Goal: Check status

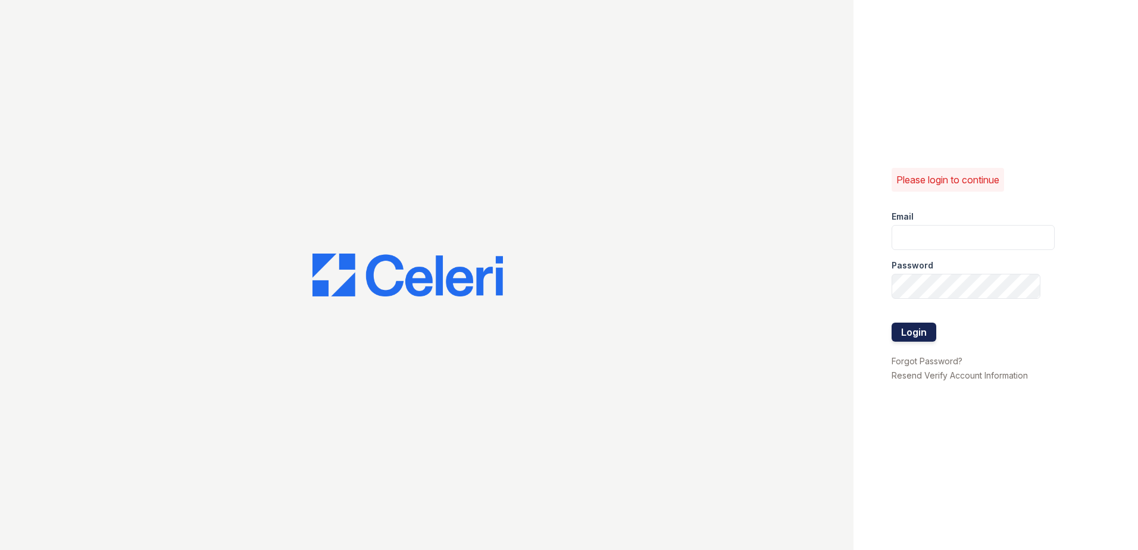
type input "renewflagstaffeast@trinity-pm.com"
click at [915, 333] on button "Login" at bounding box center [914, 332] width 45 height 19
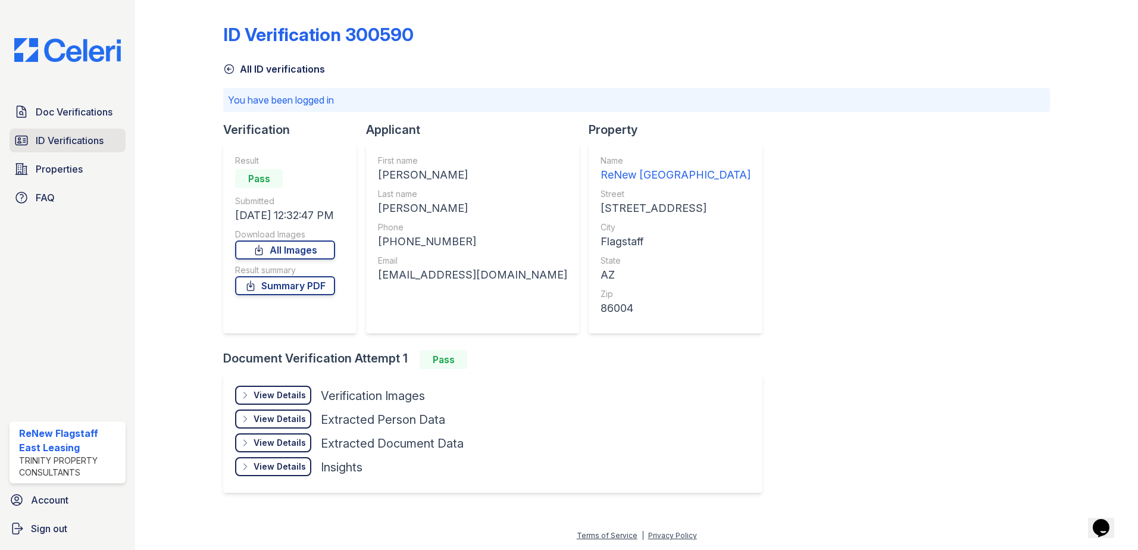
click at [55, 135] on span "ID Verifications" at bounding box center [70, 140] width 68 height 14
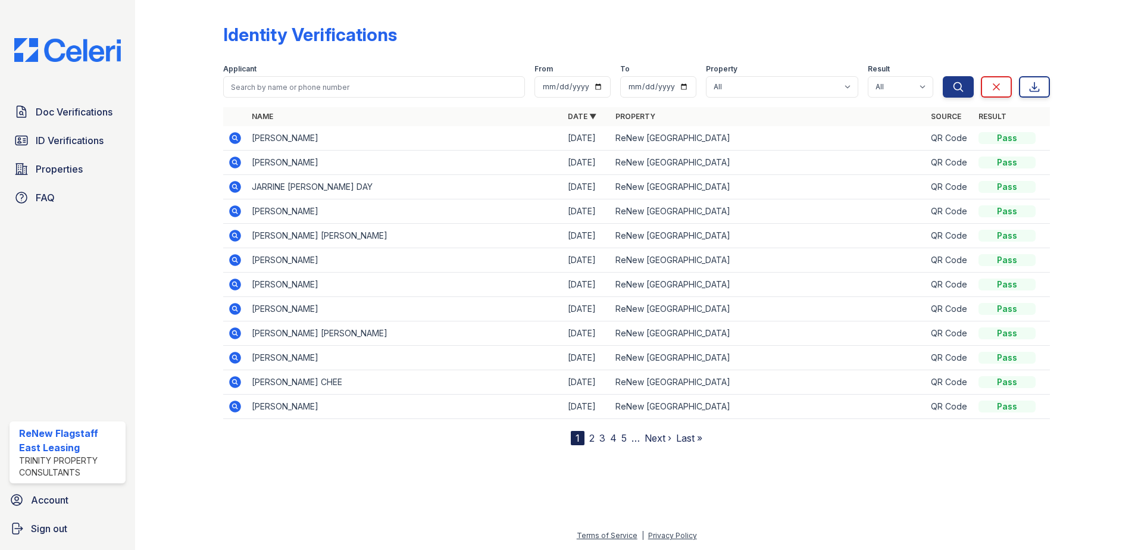
click at [235, 161] on icon at bounding box center [234, 161] width 3 height 3
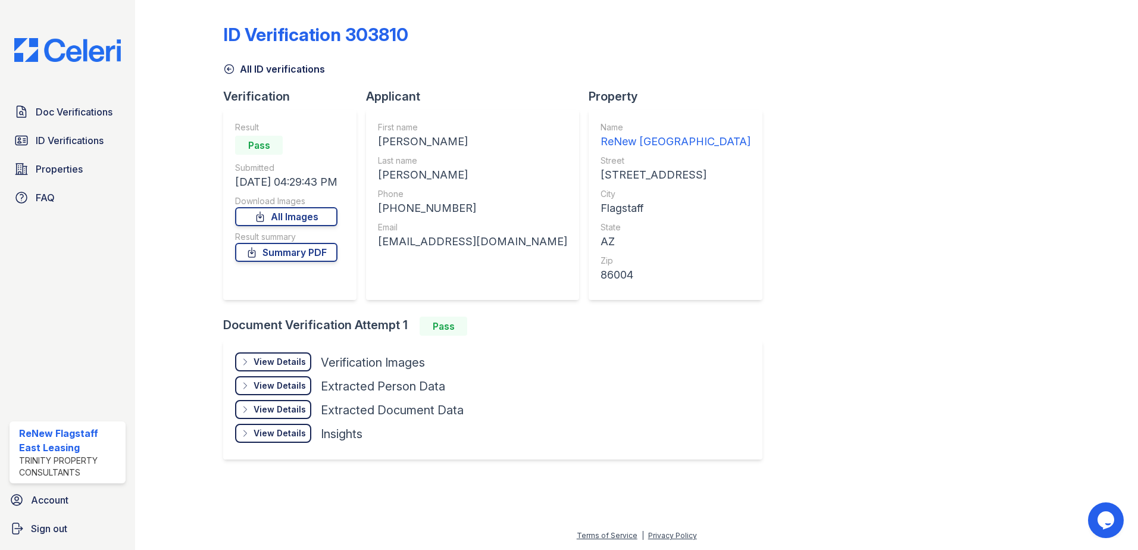
click at [288, 361] on div "View Details" at bounding box center [280, 362] width 52 height 12
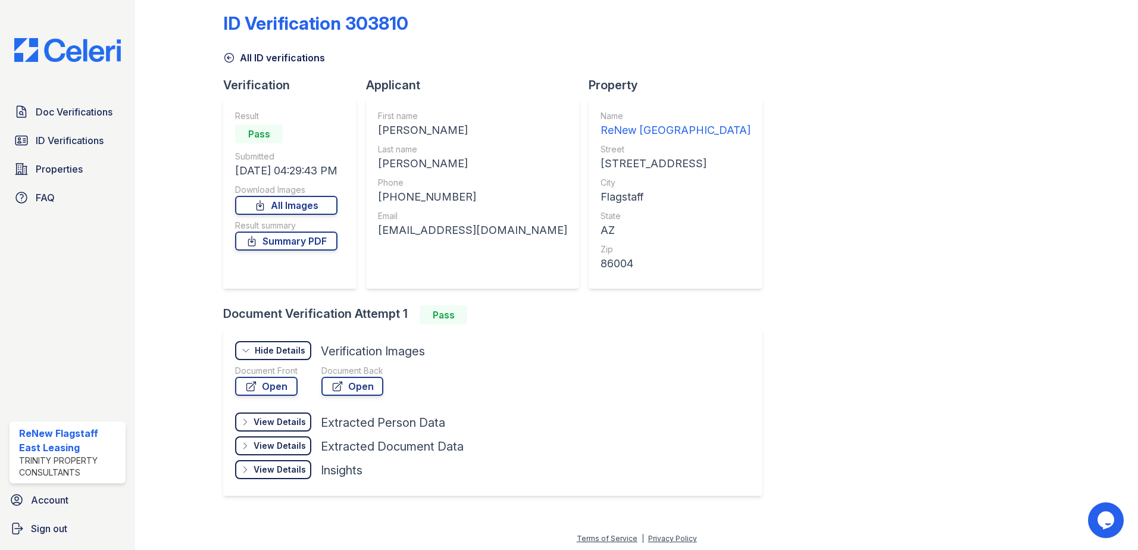
scroll to position [14, 0]
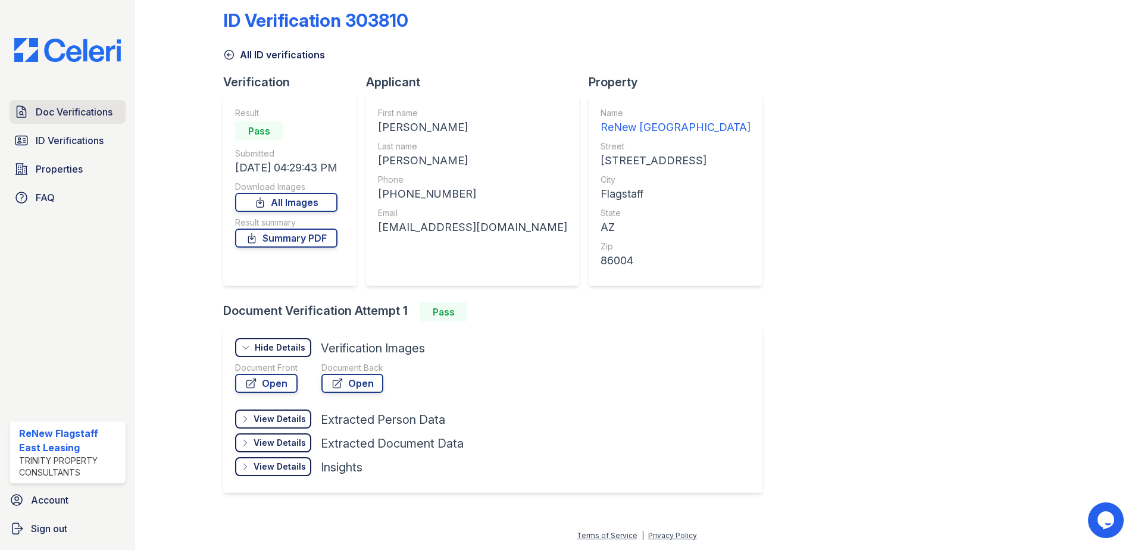
click at [54, 113] on span "Doc Verifications" at bounding box center [74, 112] width 77 height 14
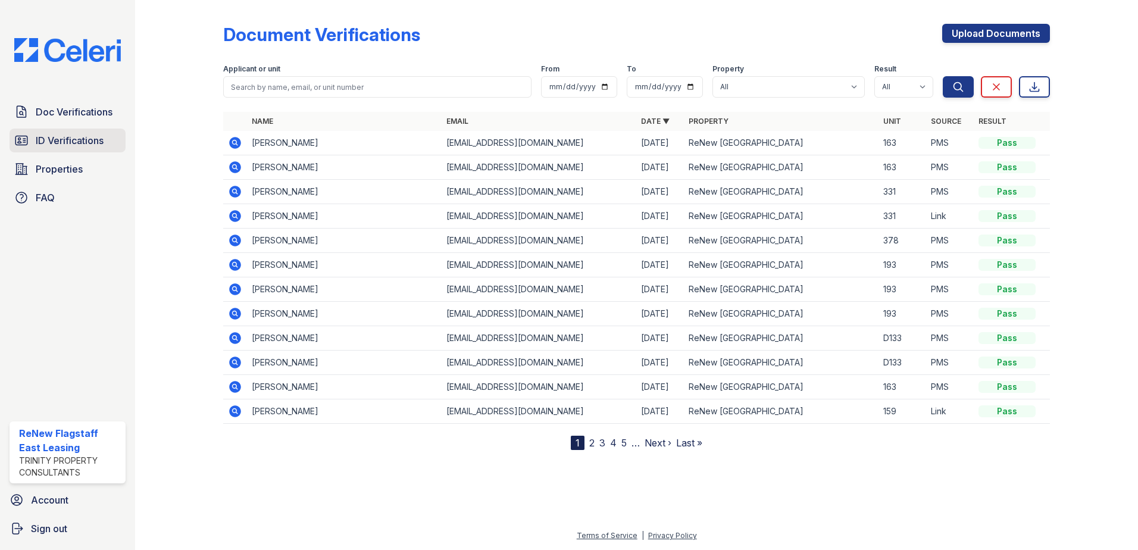
click at [57, 138] on span "ID Verifications" at bounding box center [70, 140] width 68 height 14
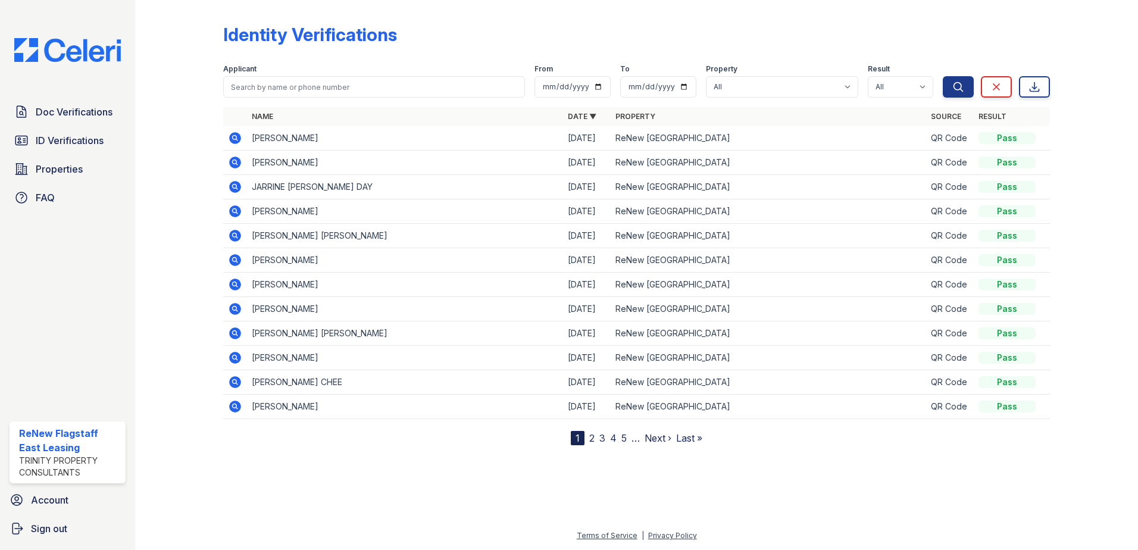
click at [236, 165] on icon at bounding box center [235, 163] width 12 height 12
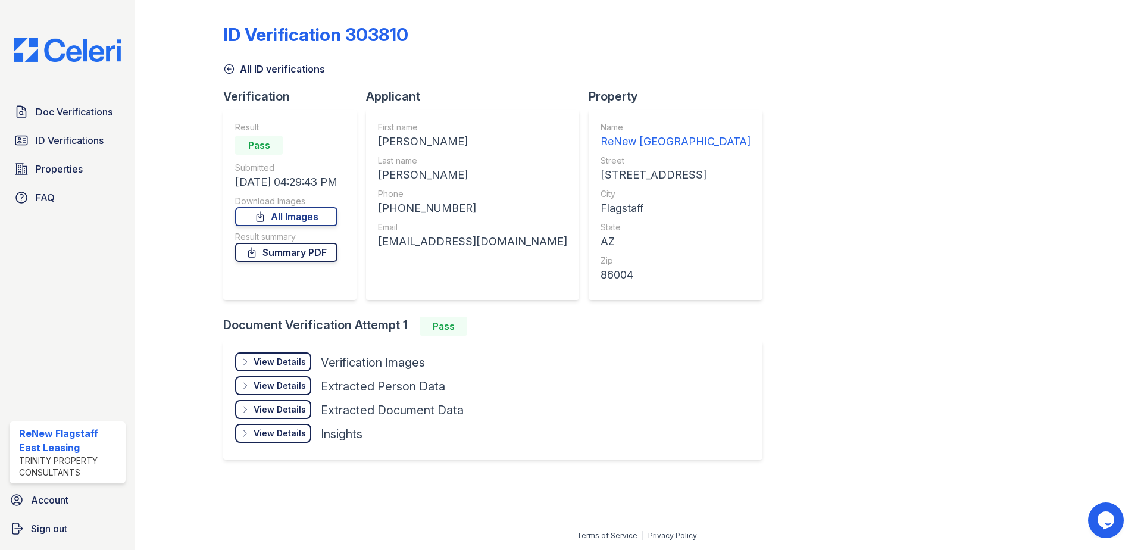
click at [305, 249] on link "Summary PDF" at bounding box center [286, 252] width 102 height 19
